Goal: Transaction & Acquisition: Purchase product/service

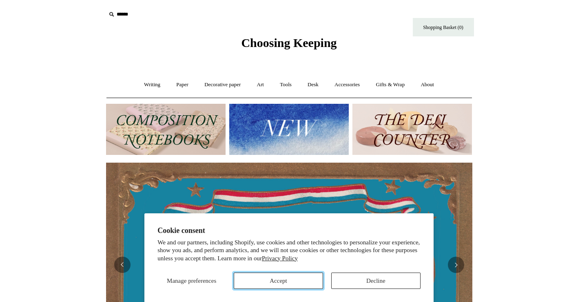
click at [294, 284] on button "Accept" at bounding box center [278, 280] width 89 height 16
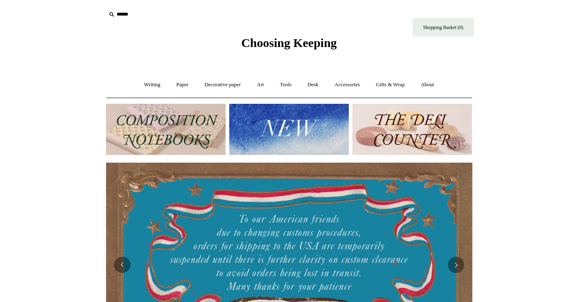
scroll to position [105, 0]
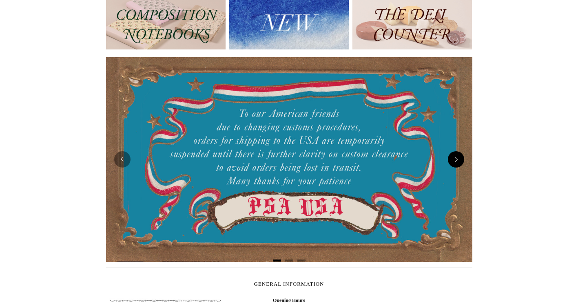
click at [455, 166] on button "Next" at bounding box center [456, 159] width 16 height 16
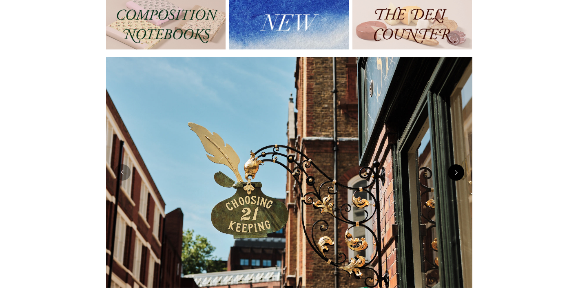
click at [455, 166] on button "Next" at bounding box center [456, 172] width 16 height 16
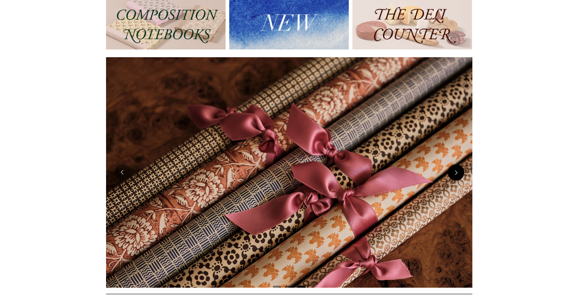
click at [455, 166] on button "Next" at bounding box center [456, 172] width 16 height 16
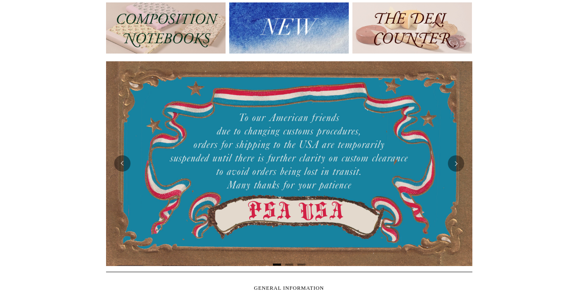
scroll to position [21, 0]
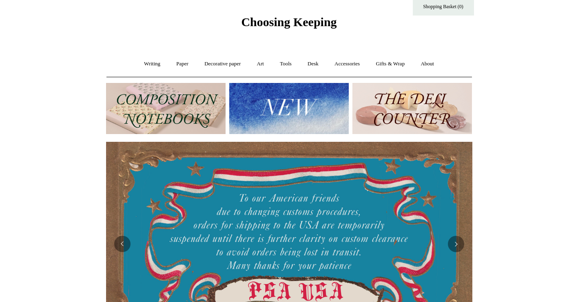
click at [394, 114] on img at bounding box center [413, 108] width 120 height 51
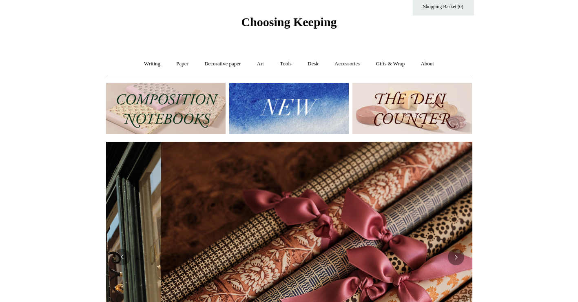
scroll to position [0, 733]
